Goal: Information Seeking & Learning: Stay updated

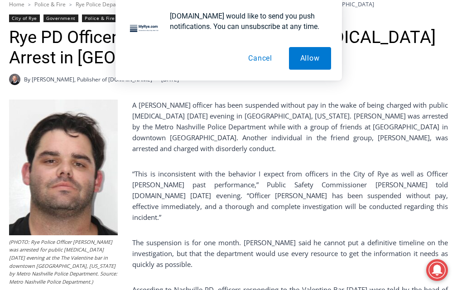
scroll to position [226, 0]
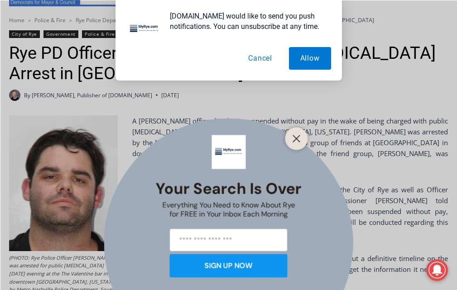
click at [258, 62] on button "Cancel" at bounding box center [260, 58] width 47 height 23
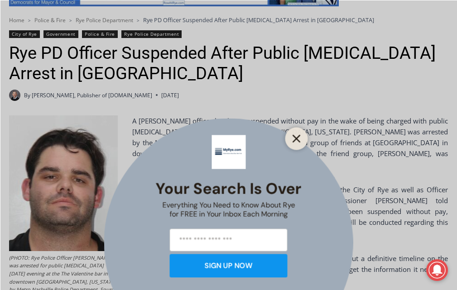
click at [299, 135] on line "Close" at bounding box center [296, 138] width 6 height 6
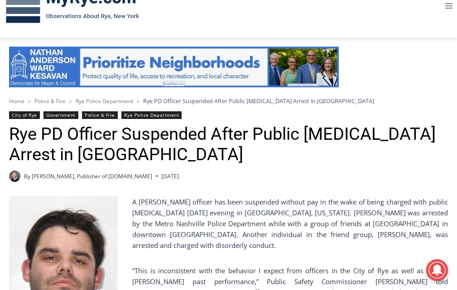
scroll to position [90, 0]
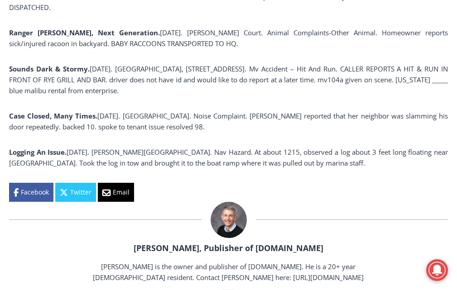
scroll to position [797, 0]
